Goal: Navigation & Orientation: Find specific page/section

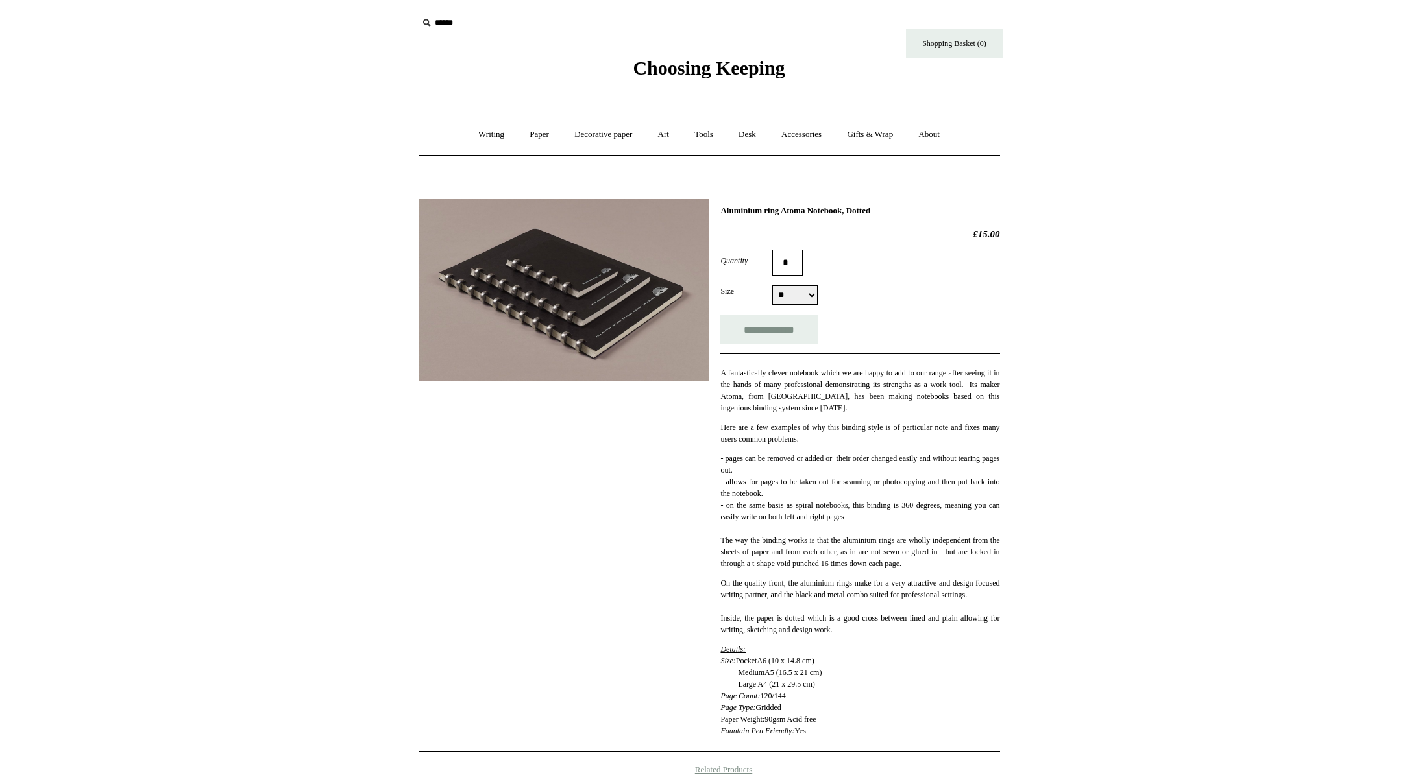
select select "**"
click at [749, 136] on link "Desk +" at bounding box center [747, 134] width 41 height 34
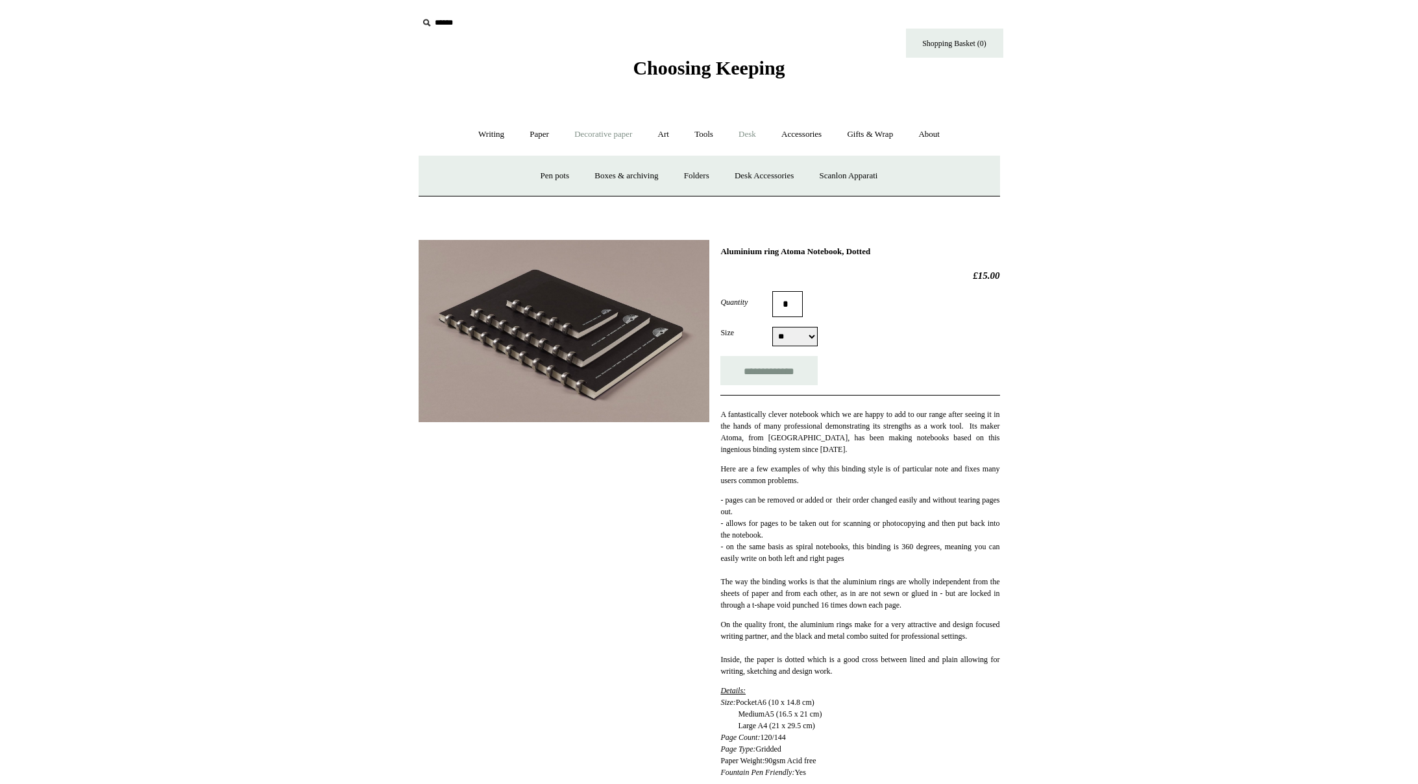
click at [598, 134] on link "Decorative paper +" at bounding box center [603, 134] width 81 height 34
click at [538, 136] on link "Paper +" at bounding box center [539, 134] width 43 height 34
click at [520, 175] on link "Notebooks +" at bounding box center [528, 176] width 60 height 34
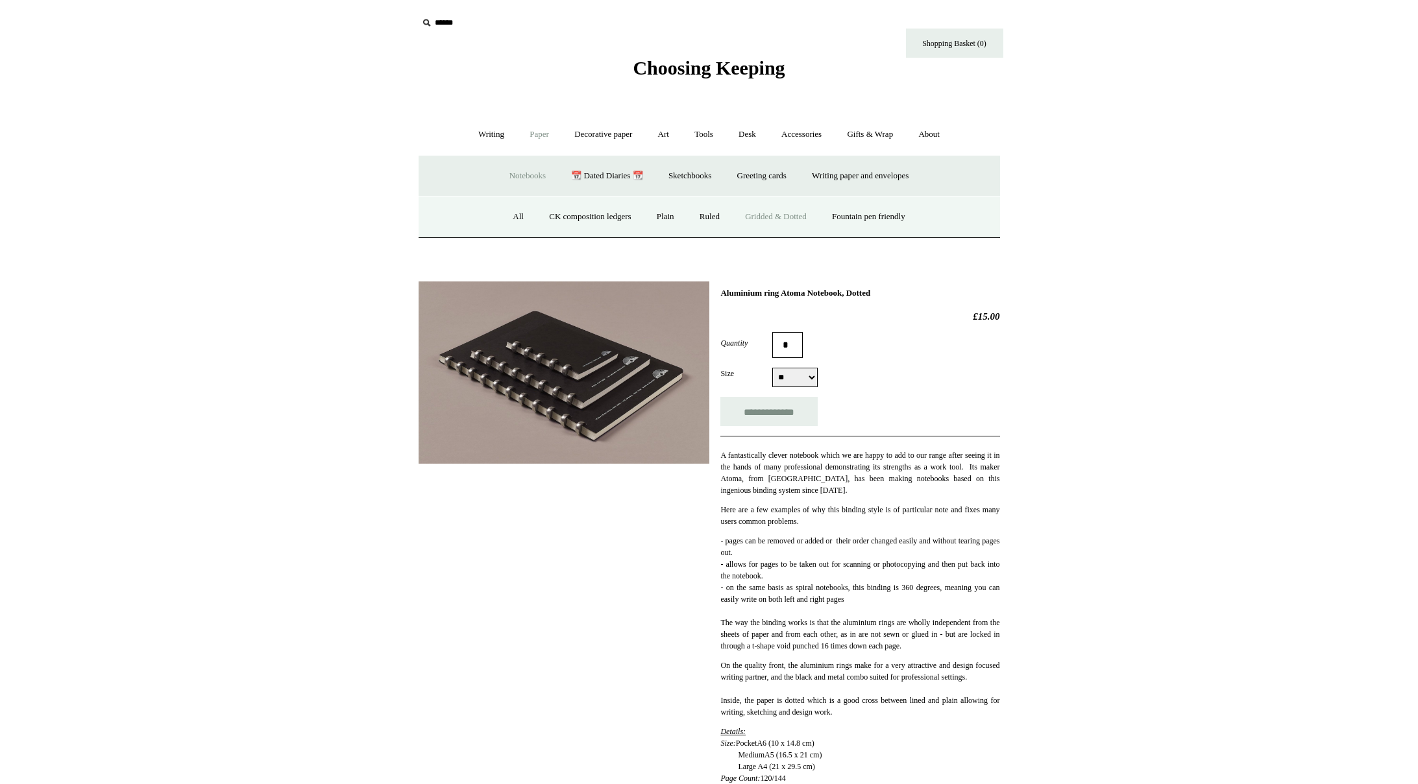
click at [779, 217] on link "Gridded & Dotted" at bounding box center [775, 217] width 85 height 34
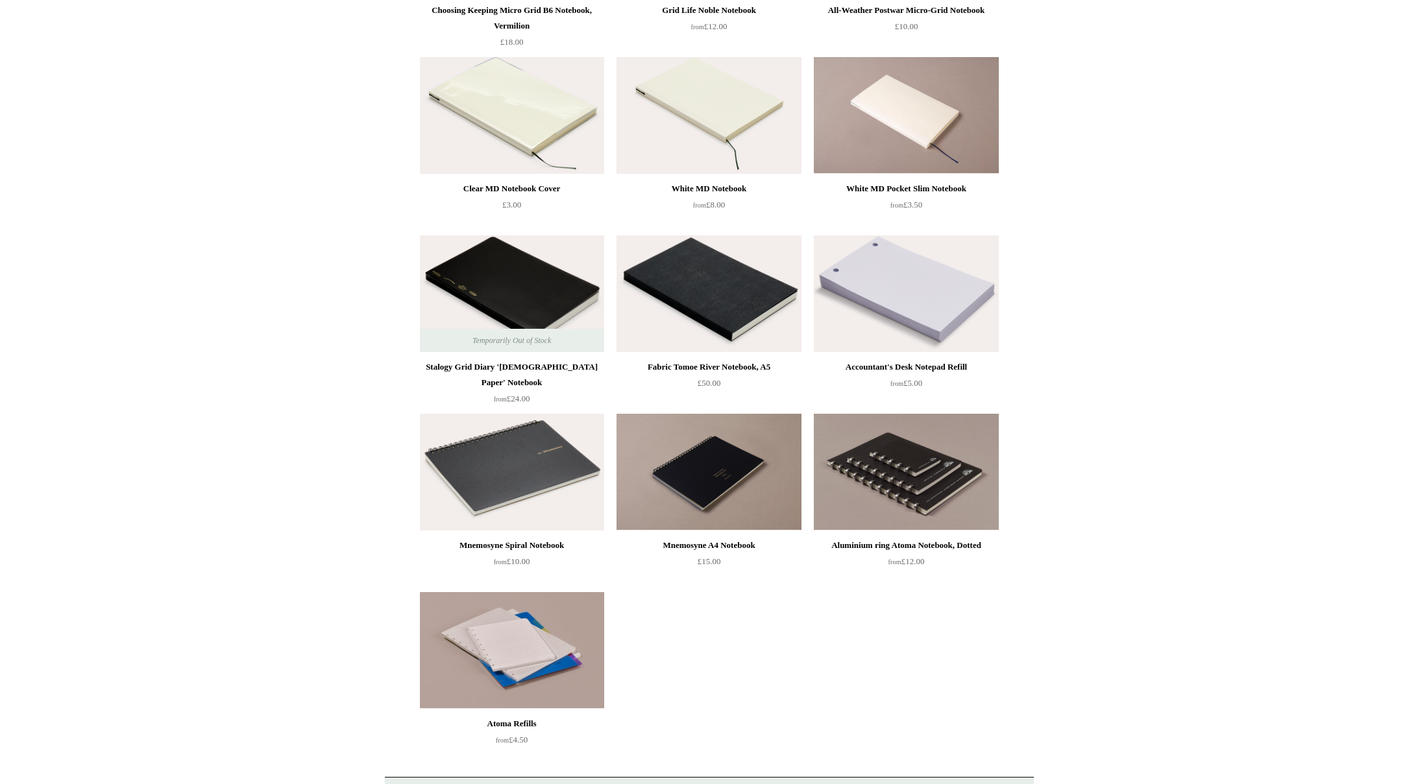
scroll to position [288, 0]
